Goal: Information Seeking & Learning: Learn about a topic

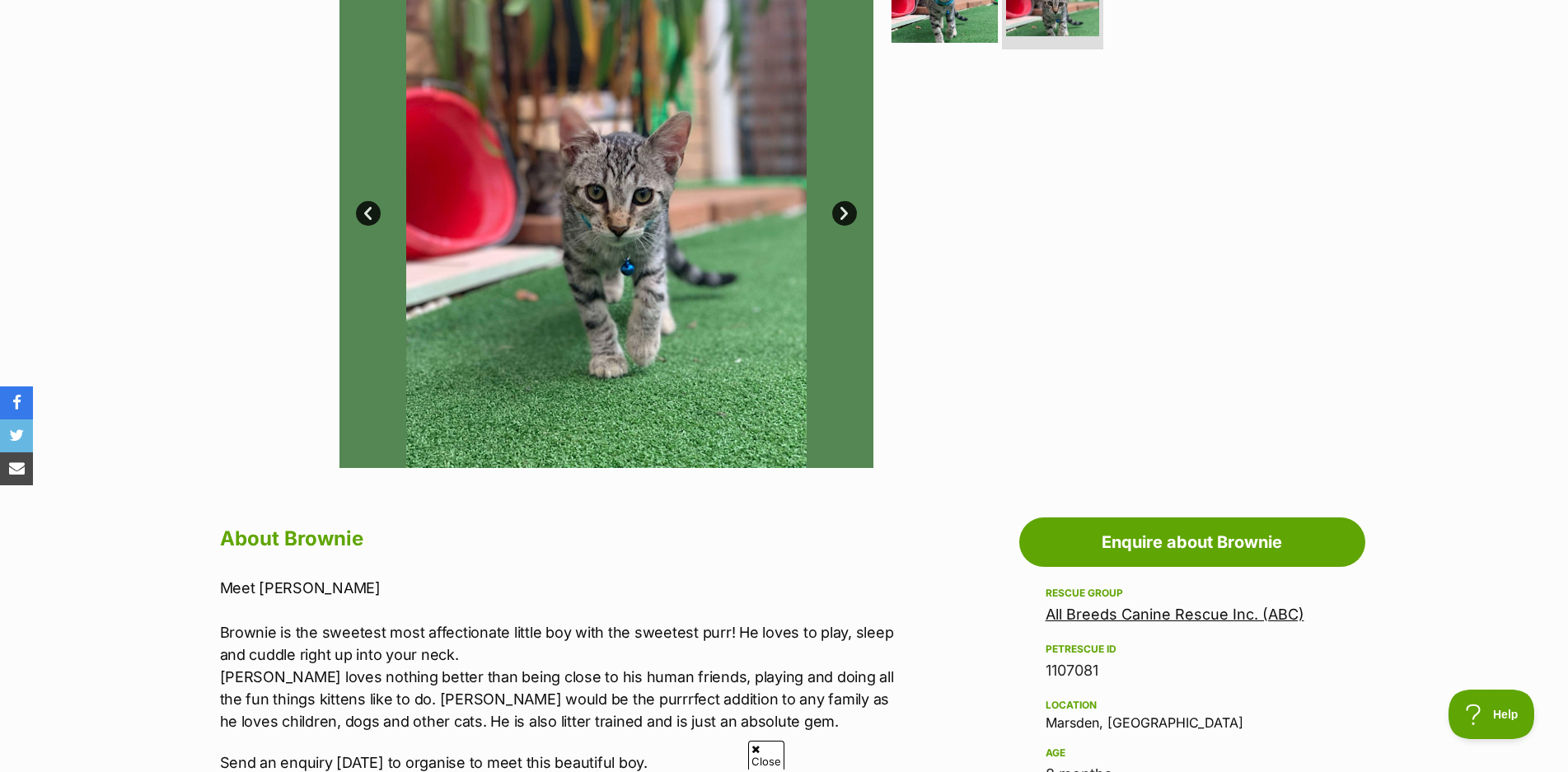
scroll to position [226, 0]
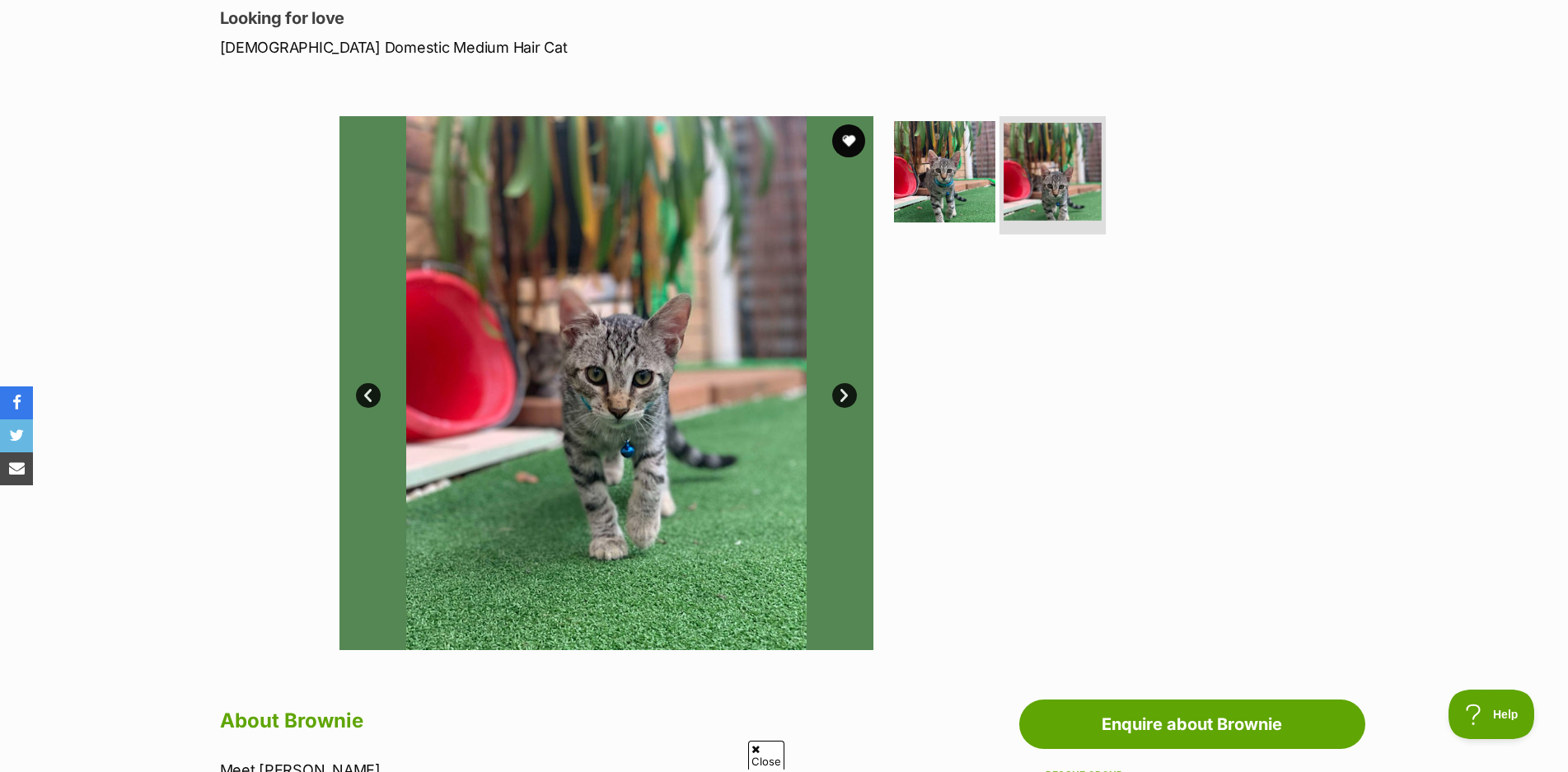
click at [1039, 170] on img at bounding box center [1053, 172] width 98 height 98
click at [972, 179] on img at bounding box center [945, 172] width 106 height 106
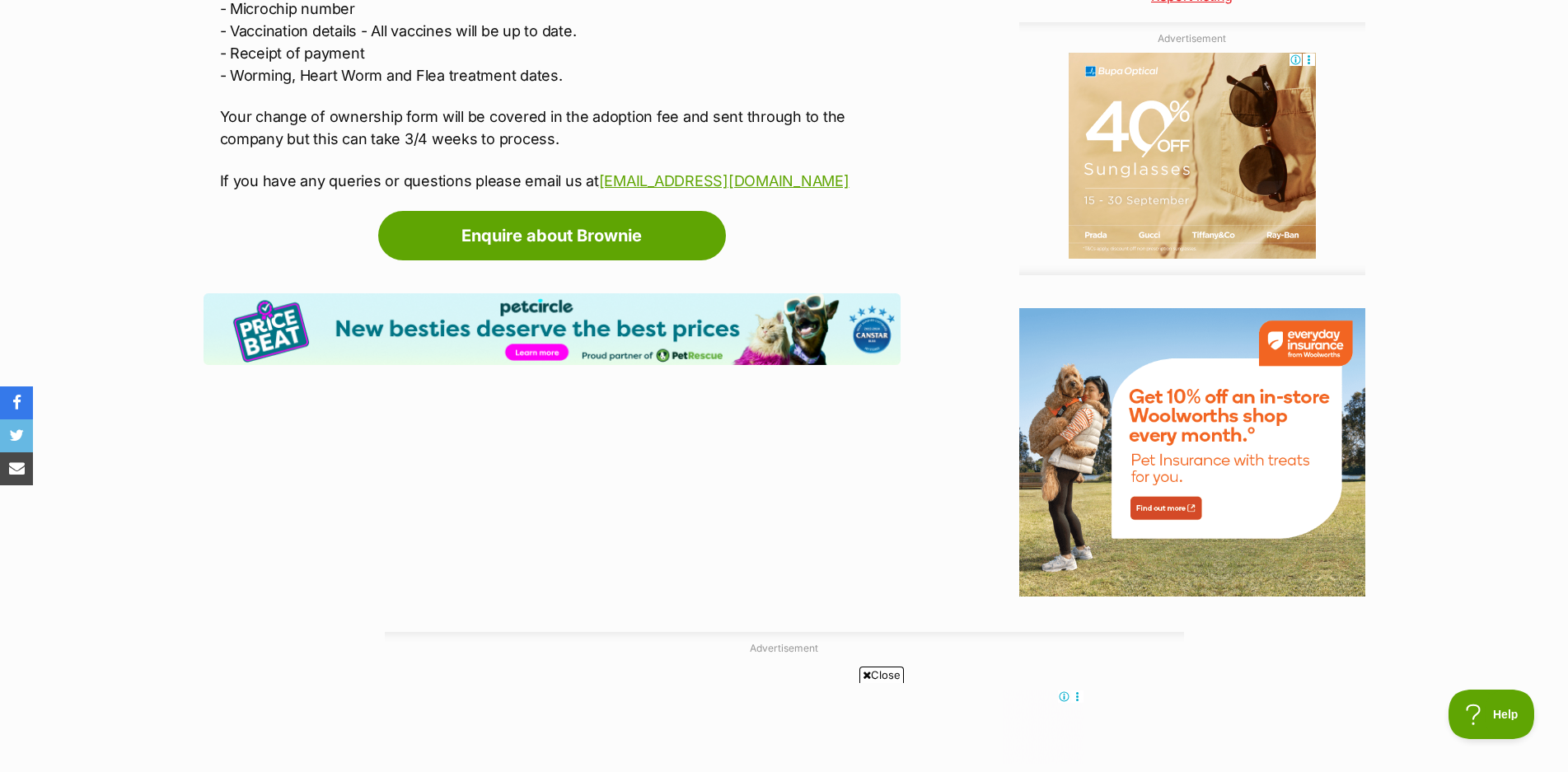
scroll to position [1812, 0]
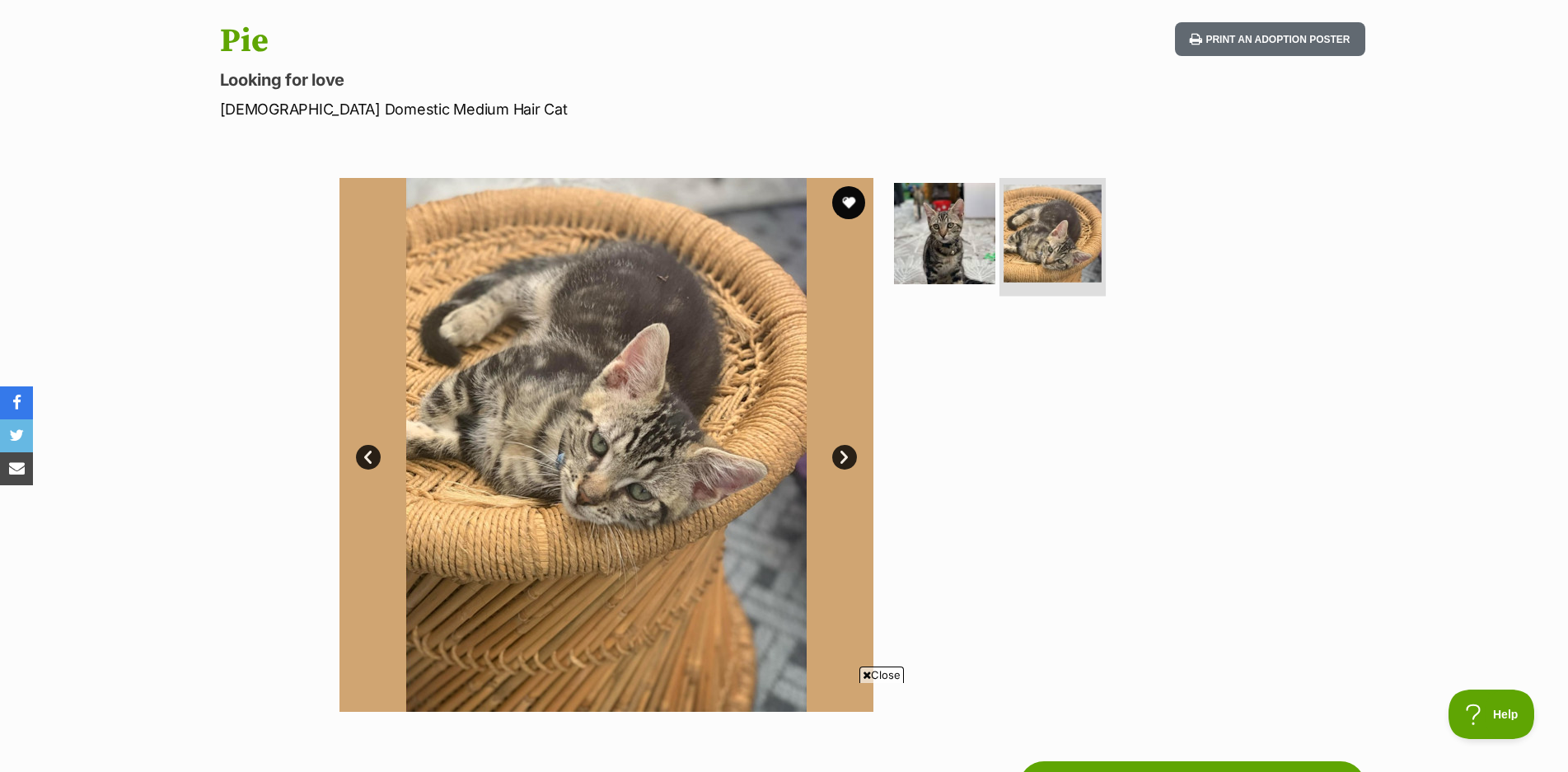
click at [1076, 233] on img at bounding box center [1053, 233] width 98 height 98
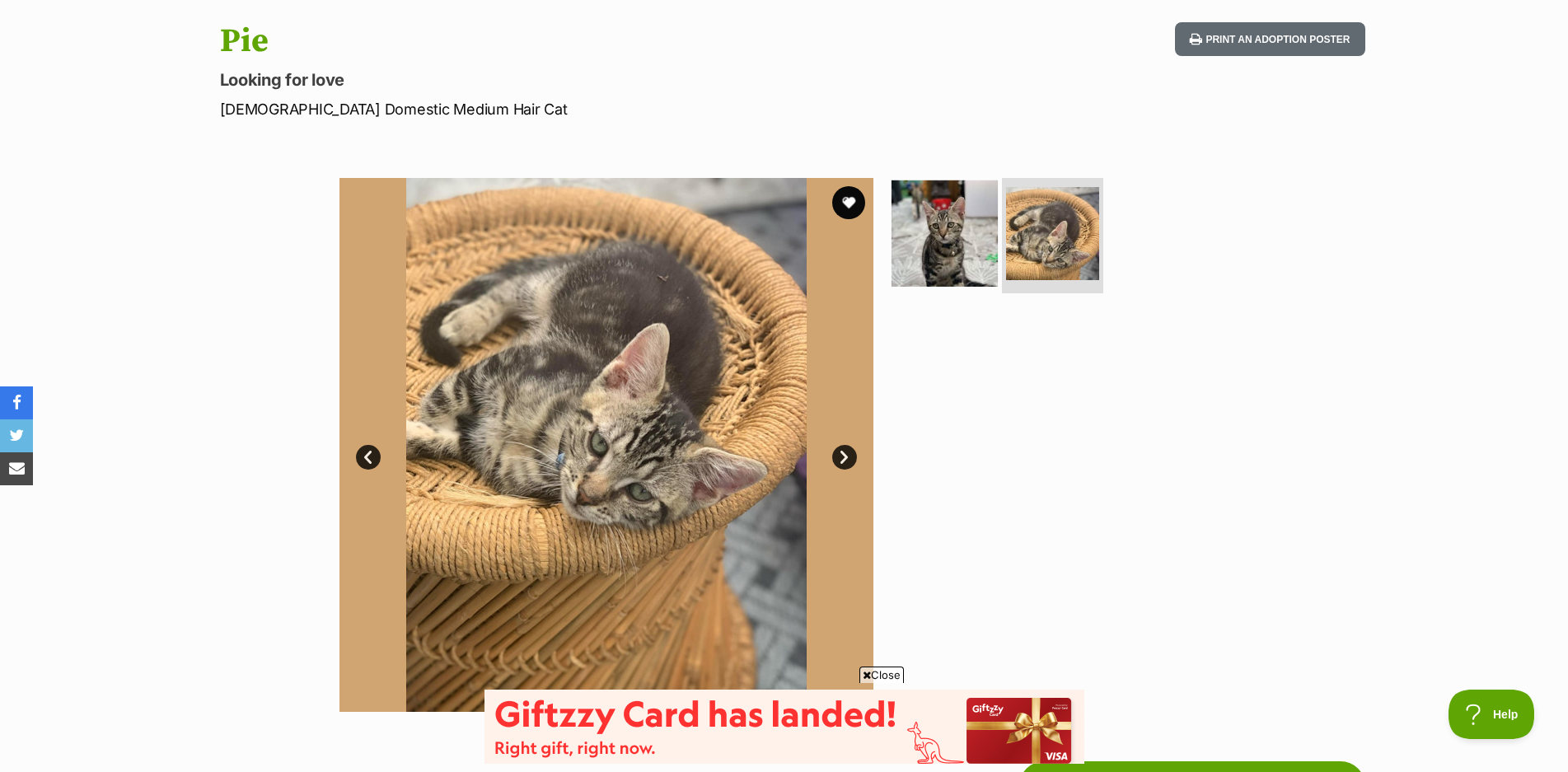
click at [955, 247] on img at bounding box center [945, 233] width 106 height 106
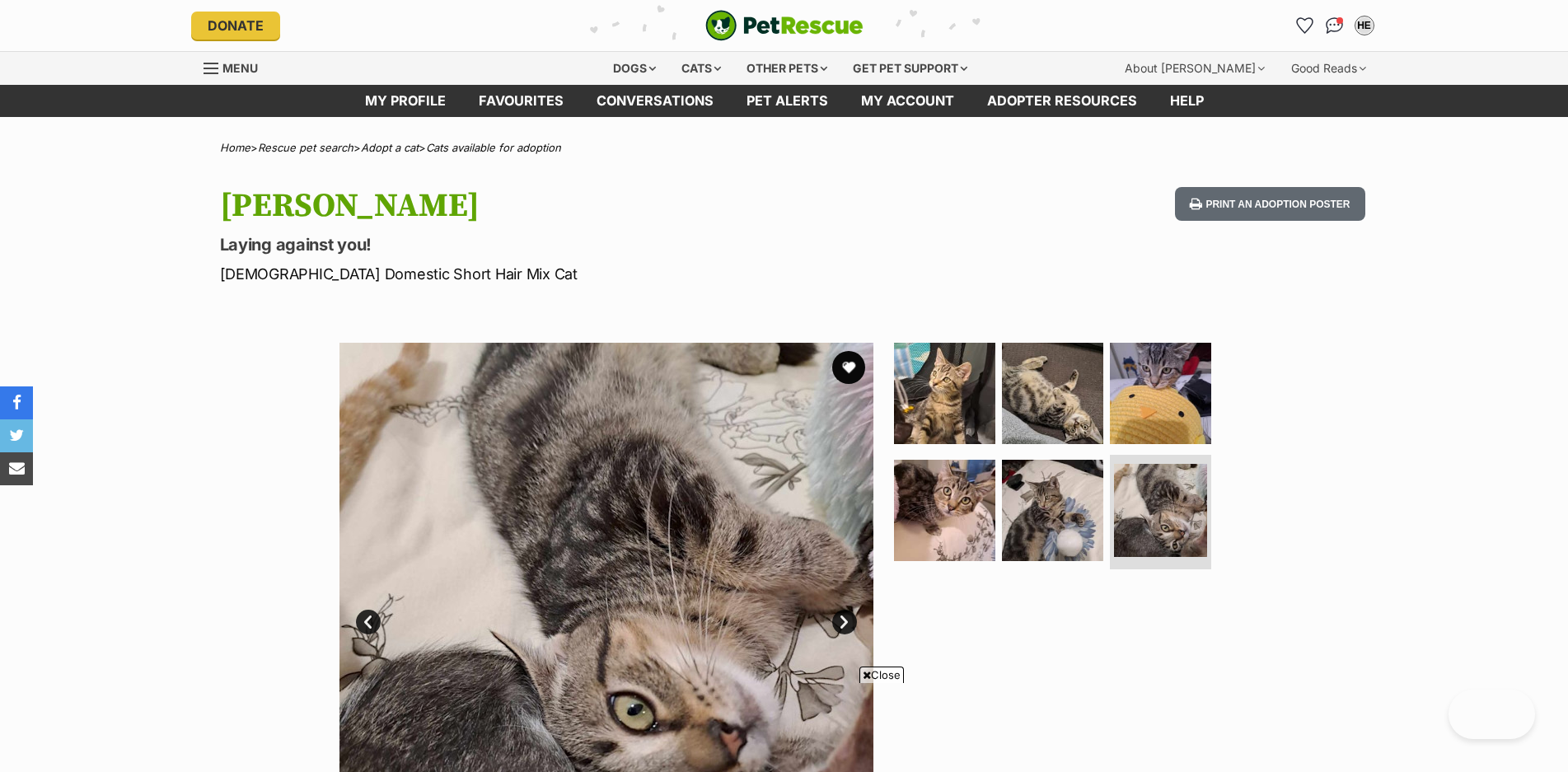
click at [1072, 343] on img at bounding box center [1053, 393] width 101 height 101
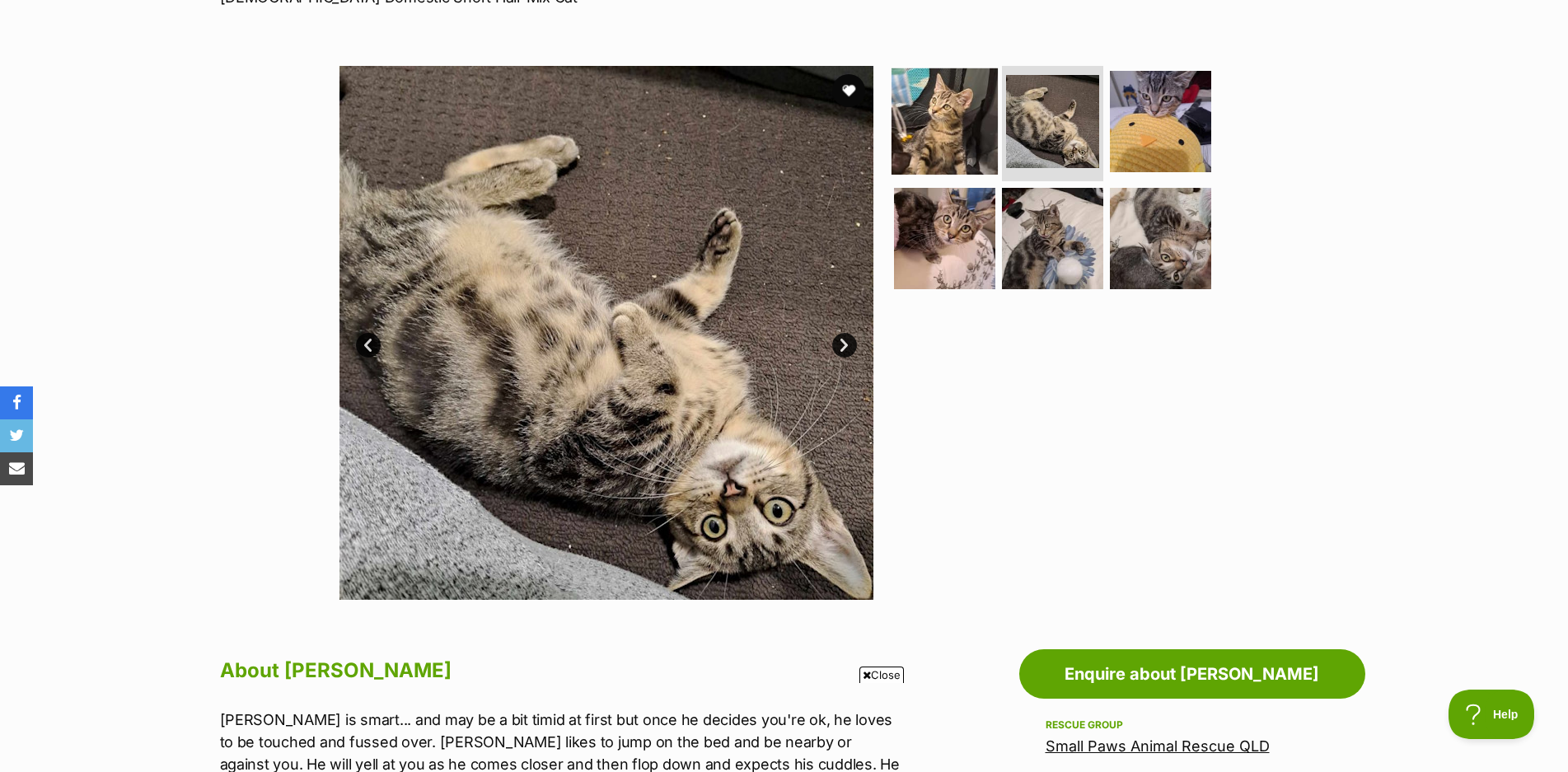
click at [992, 125] on img at bounding box center [945, 121] width 106 height 106
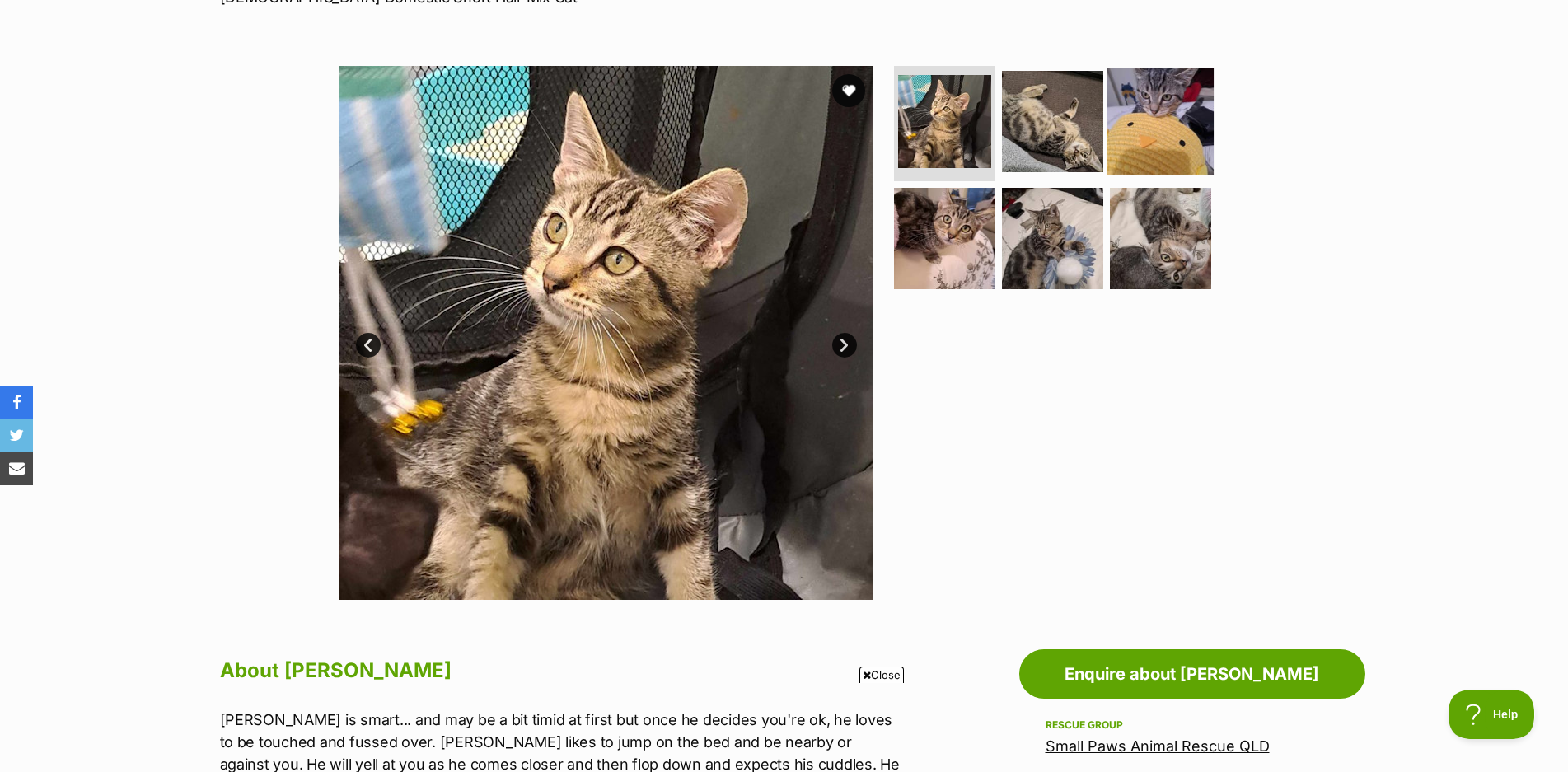
click at [1133, 139] on img at bounding box center [1160, 121] width 106 height 106
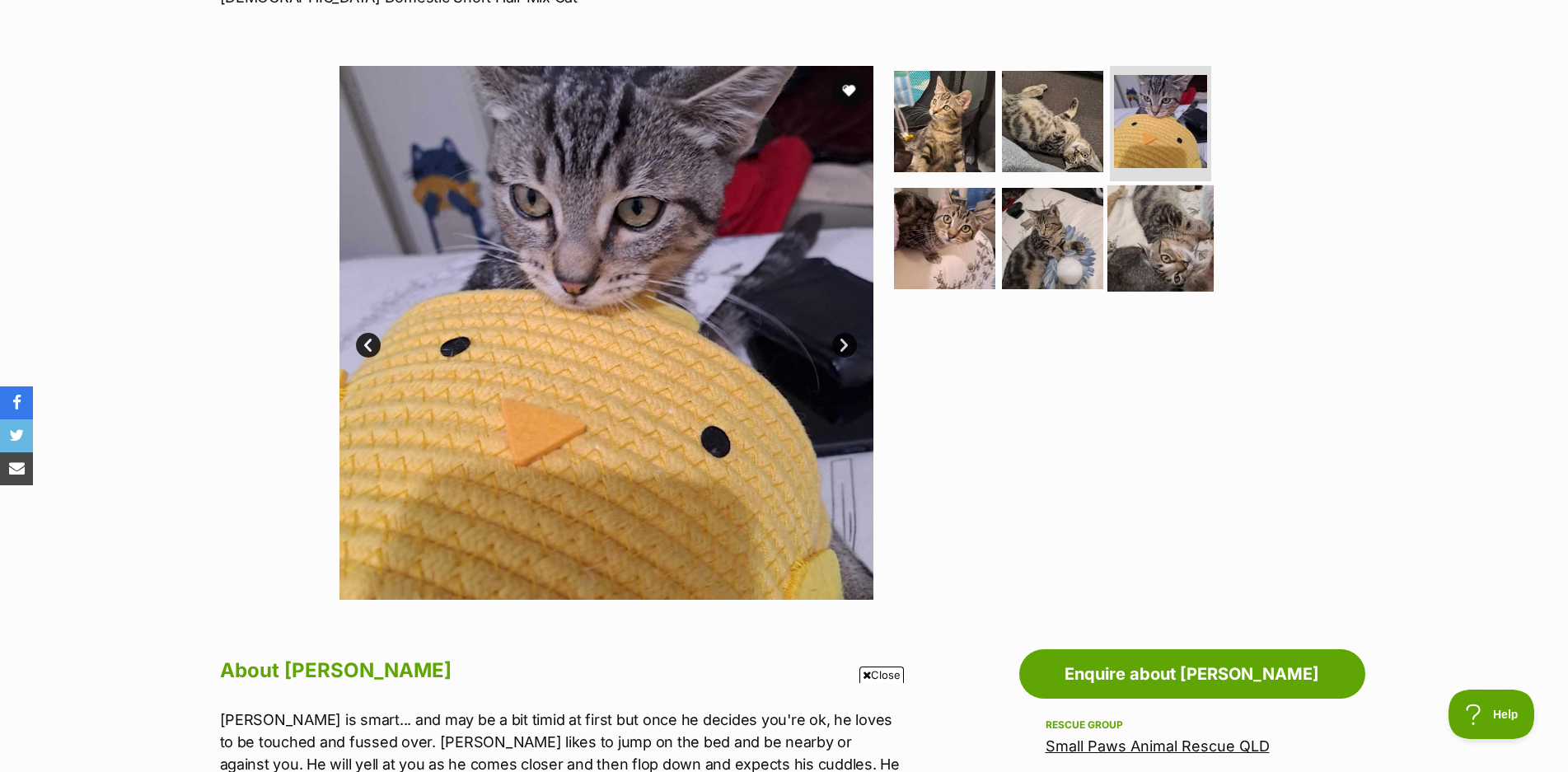
click at [1153, 247] on img at bounding box center [1160, 237] width 106 height 106
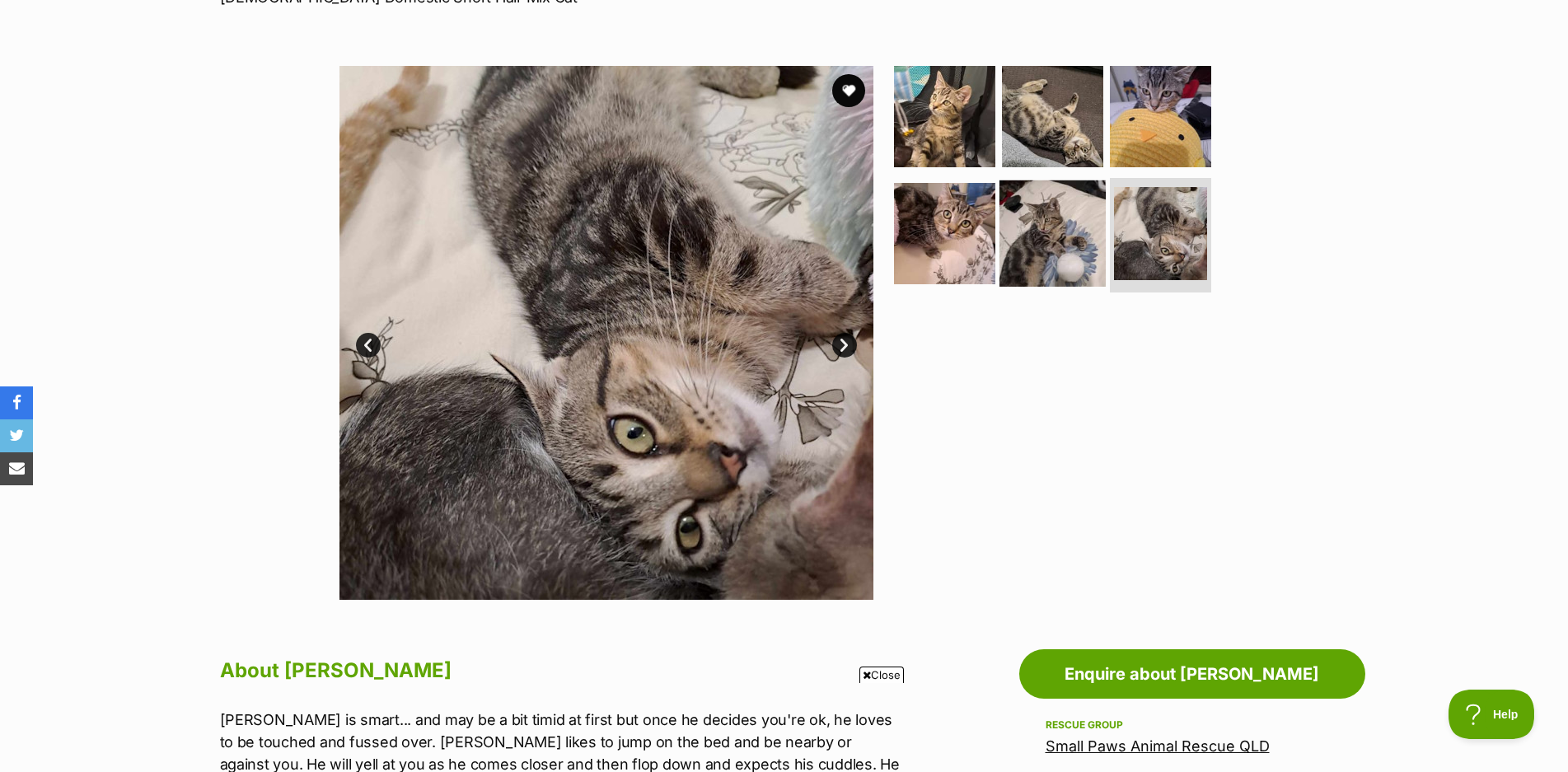
click at [1063, 255] on img at bounding box center [1053, 232] width 106 height 106
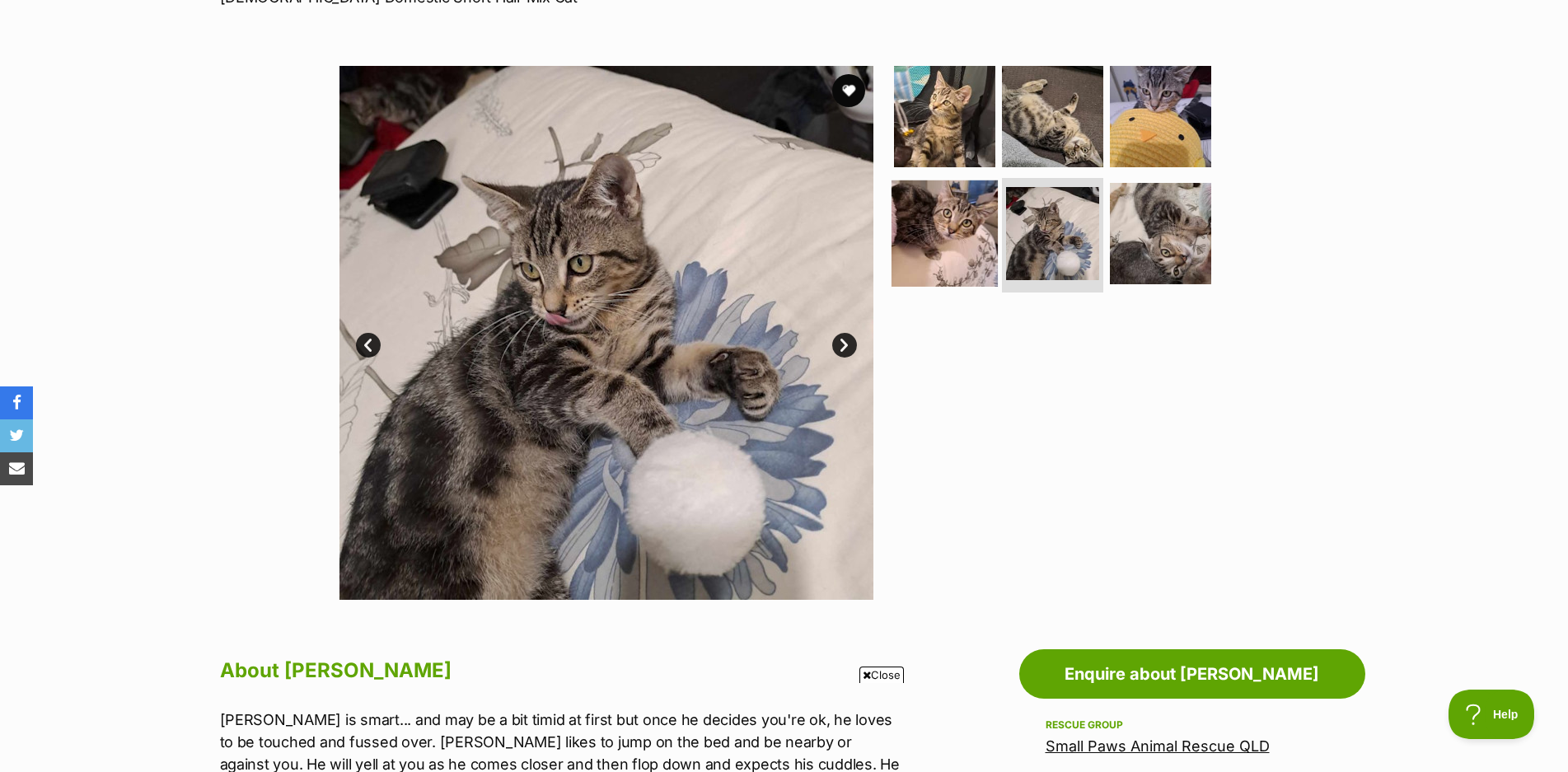
click at [960, 258] on img at bounding box center [945, 232] width 106 height 106
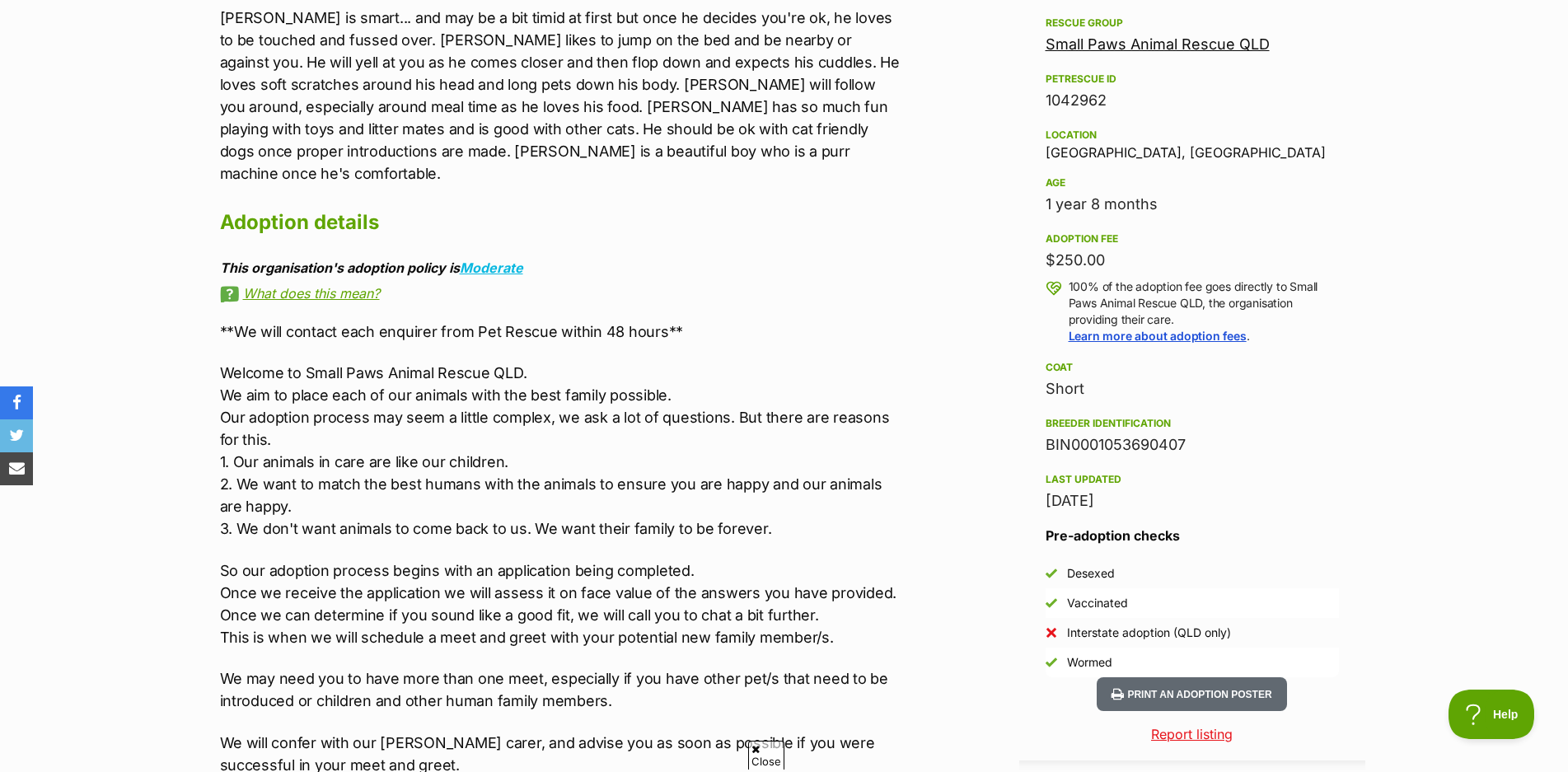
scroll to position [1018, 0]
